Goal: Navigation & Orientation: Find specific page/section

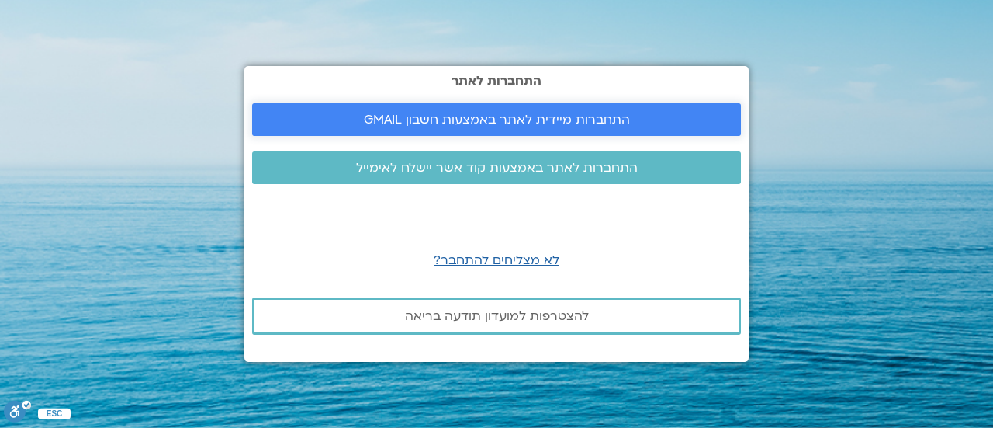
click at [430, 122] on span "התחברות מיידית לאתר באמצעות חשבון GMAIL" at bounding box center [497, 120] width 266 height 14
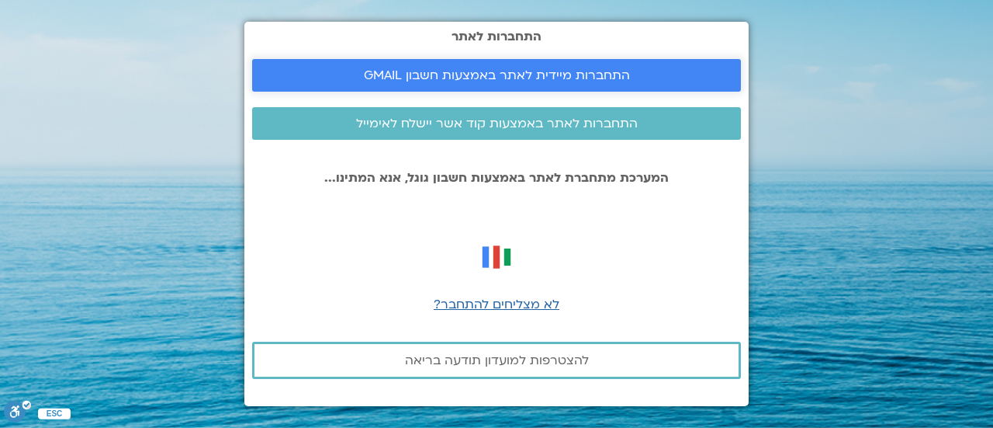
click at [464, 78] on span "התחברות מיידית לאתר באמצעות חשבון GMAIL" at bounding box center [497, 75] width 266 height 14
click at [465, 301] on span "לא מצליחים להתחבר?" at bounding box center [497, 304] width 126 height 17
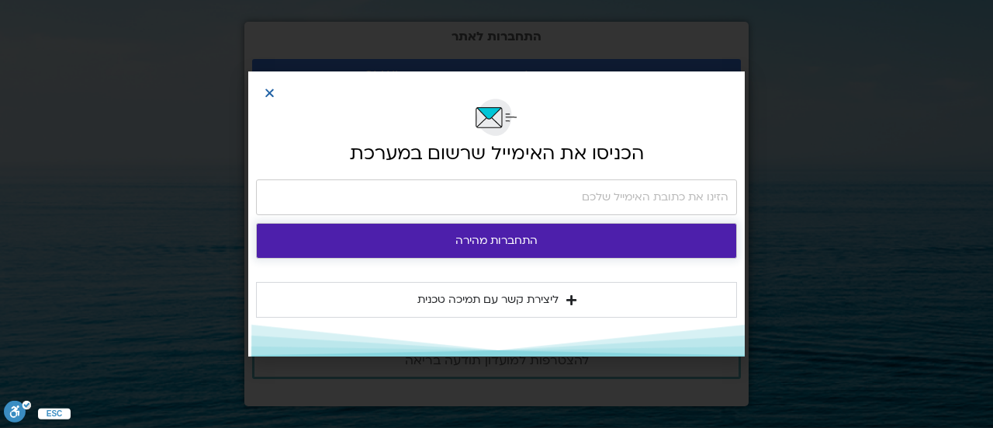
drag, startPoint x: 481, startPoint y: 246, endPoint x: 279, endPoint y: 85, distance: 259.0
click at [279, 85] on div "הכניסו את האימייל שרשום במערכת התחברות מהירה ליצירת קשר עם תמיכה טכנית אנא כתבו…" at bounding box center [496, 214] width 497 height 286
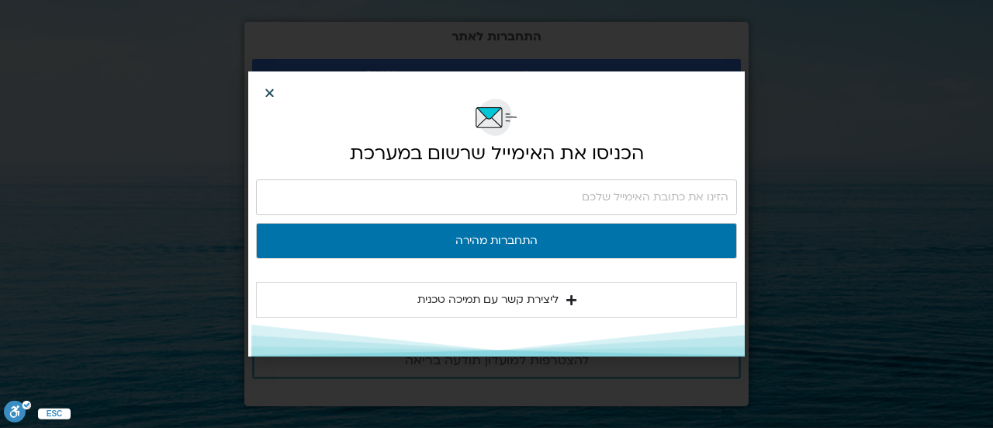
click at [265, 92] on icon "Close" at bounding box center [270, 93] width 12 height 12
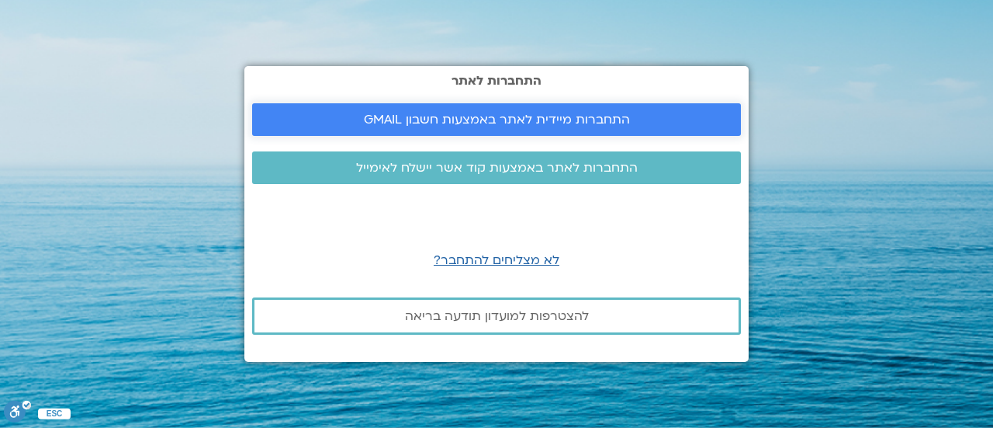
click at [392, 116] on span "התחברות מיידית לאתר באמצעות חשבון GMAIL" at bounding box center [497, 120] width 266 height 14
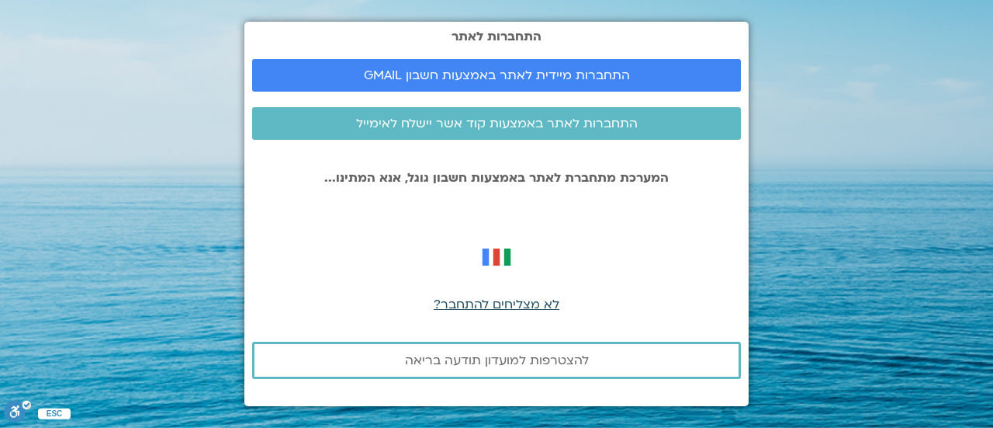
click at [490, 307] on span "לא מצליחים להתחבר?" at bounding box center [497, 304] width 126 height 17
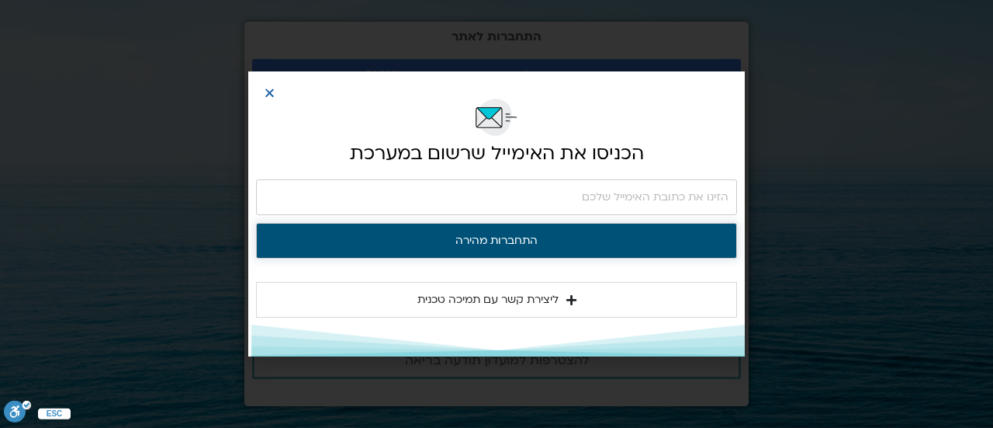
click at [497, 231] on button "התחברות מהירה" at bounding box center [496, 241] width 481 height 36
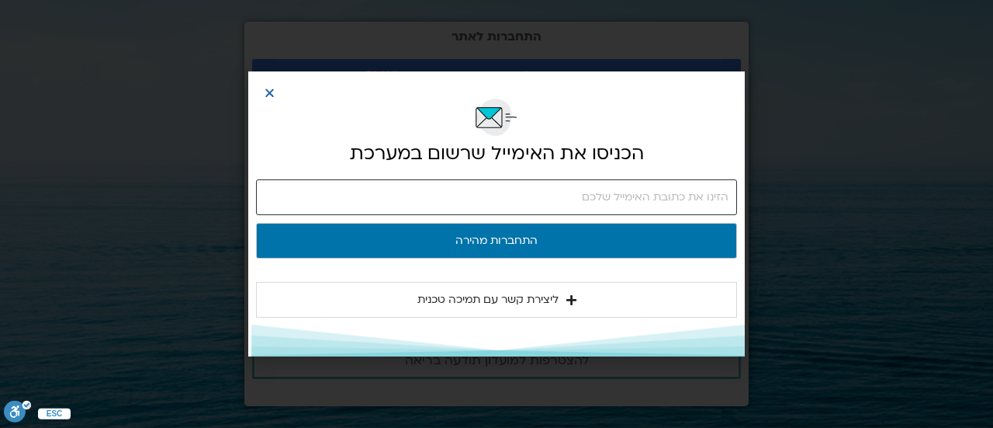
click at [509, 200] on input "email" at bounding box center [496, 197] width 481 height 36
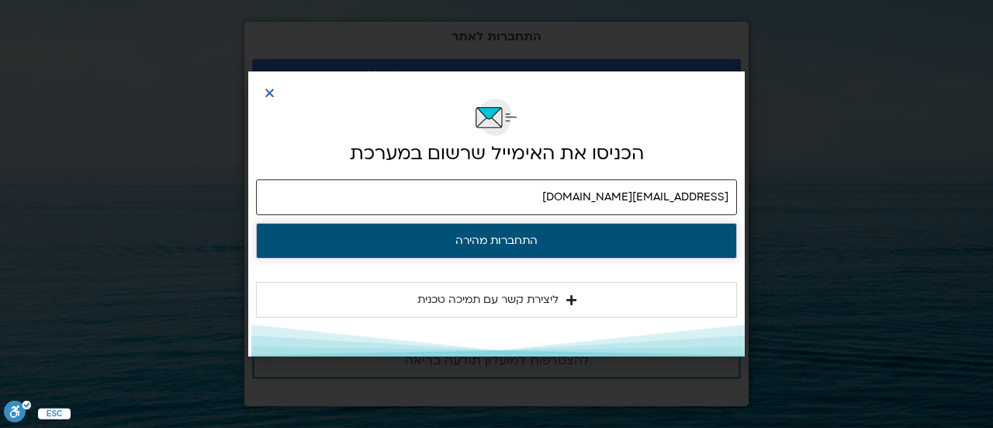
type input "[EMAIL_ADDRESS][DOMAIN_NAME]"
click at [520, 249] on button "התחברות מהירה" at bounding box center [496, 241] width 481 height 36
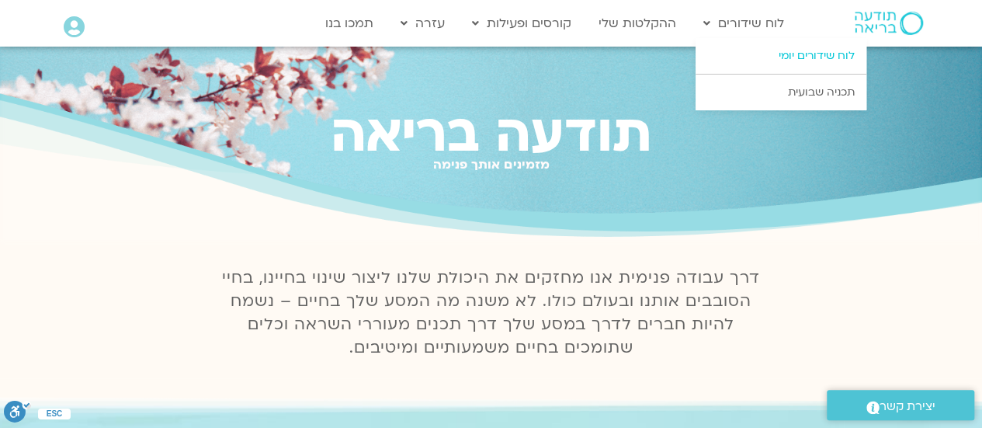
click at [751, 50] on link "לוח שידורים יומי" at bounding box center [780, 56] width 171 height 36
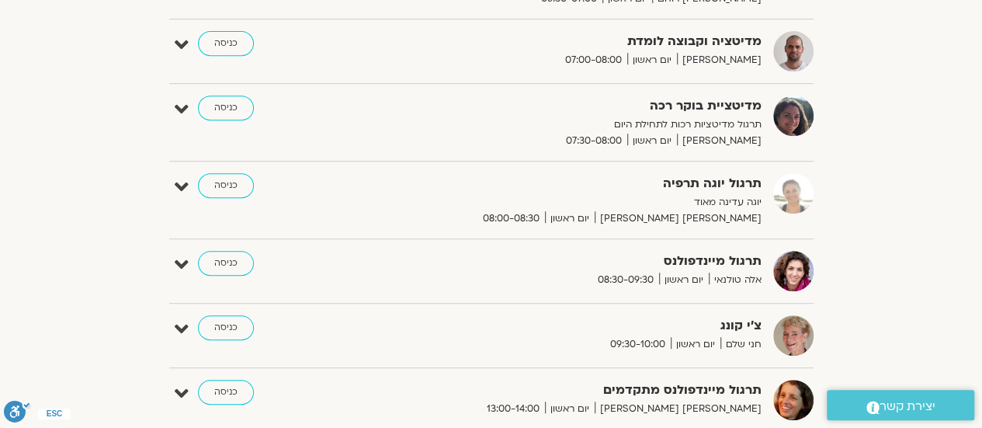
scroll to position [326, 0]
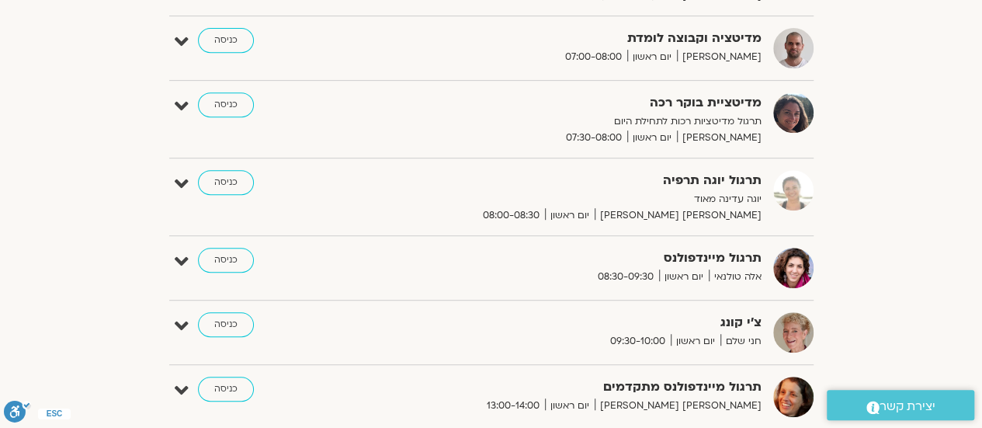
drag, startPoint x: 984, startPoint y: 44, endPoint x: 961, endPoint y: -9, distance: 57.7
click at [229, 312] on link "כניסה" at bounding box center [226, 324] width 56 height 25
